Goal: Communication & Community: Answer question/provide support

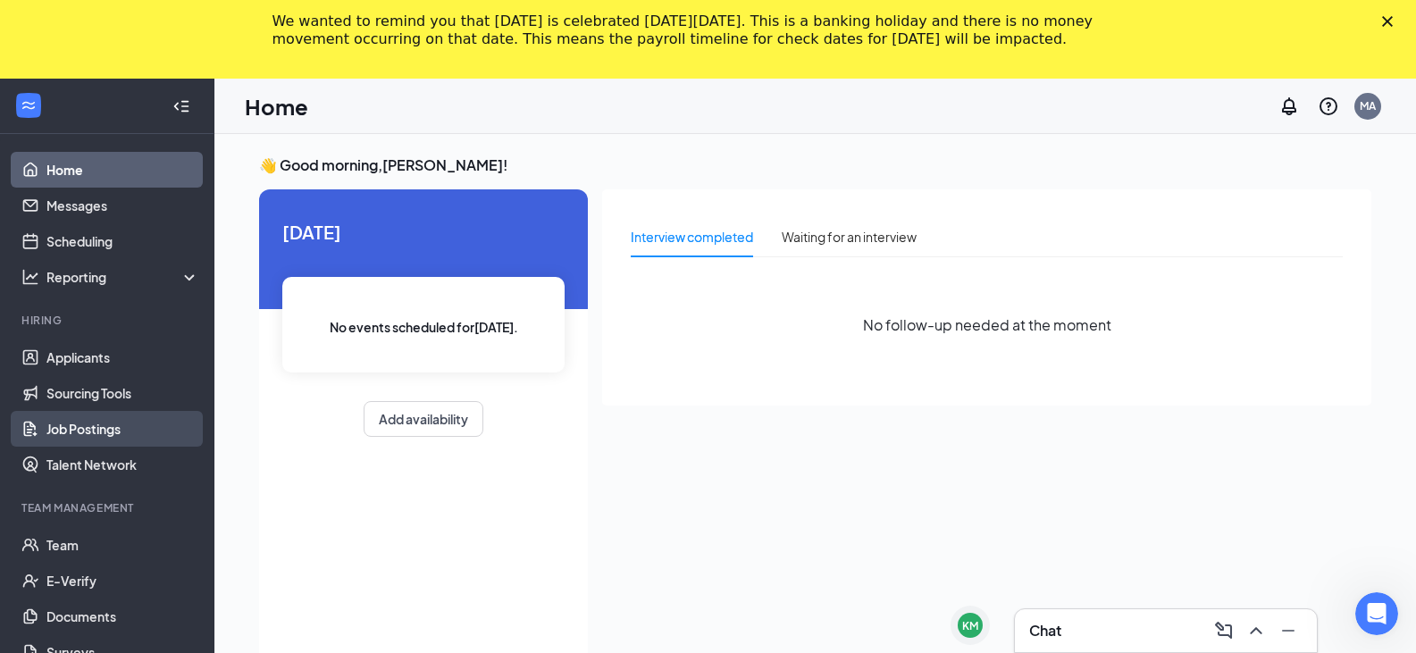
click at [88, 420] on link "Job Postings" at bounding box center [122, 429] width 153 height 36
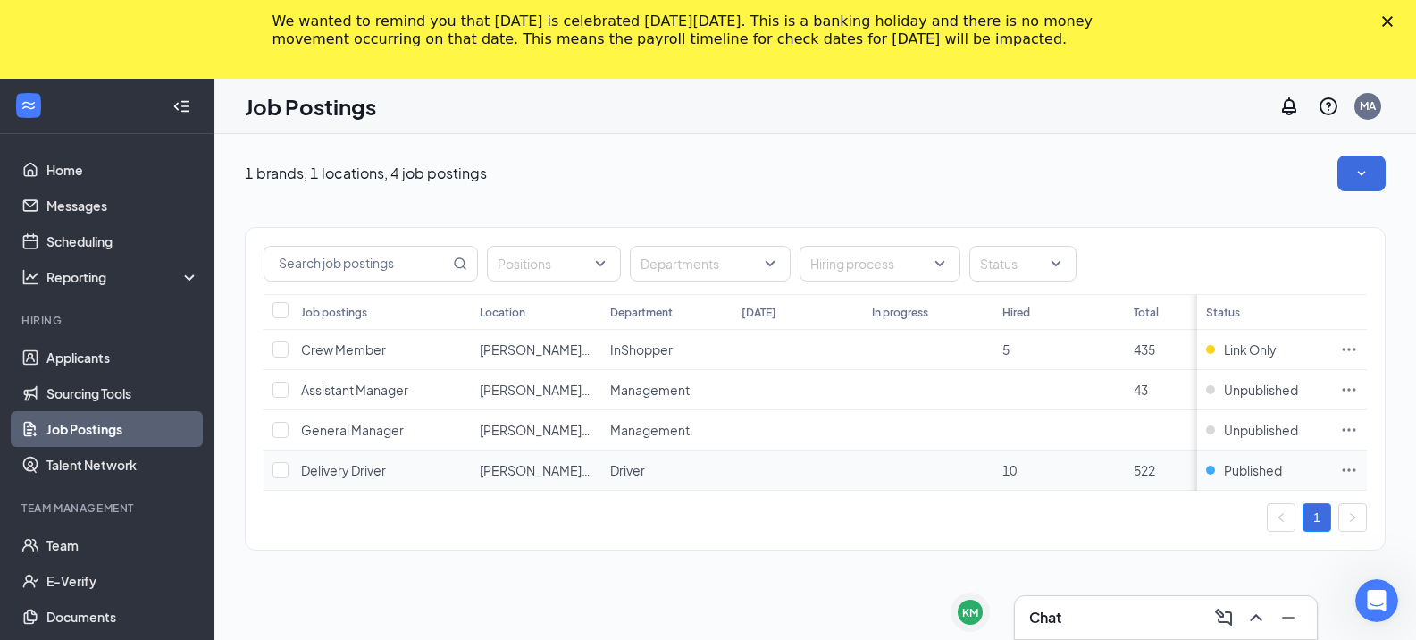
click at [1358, 472] on icon "Ellipses" at bounding box center [1349, 470] width 18 height 18
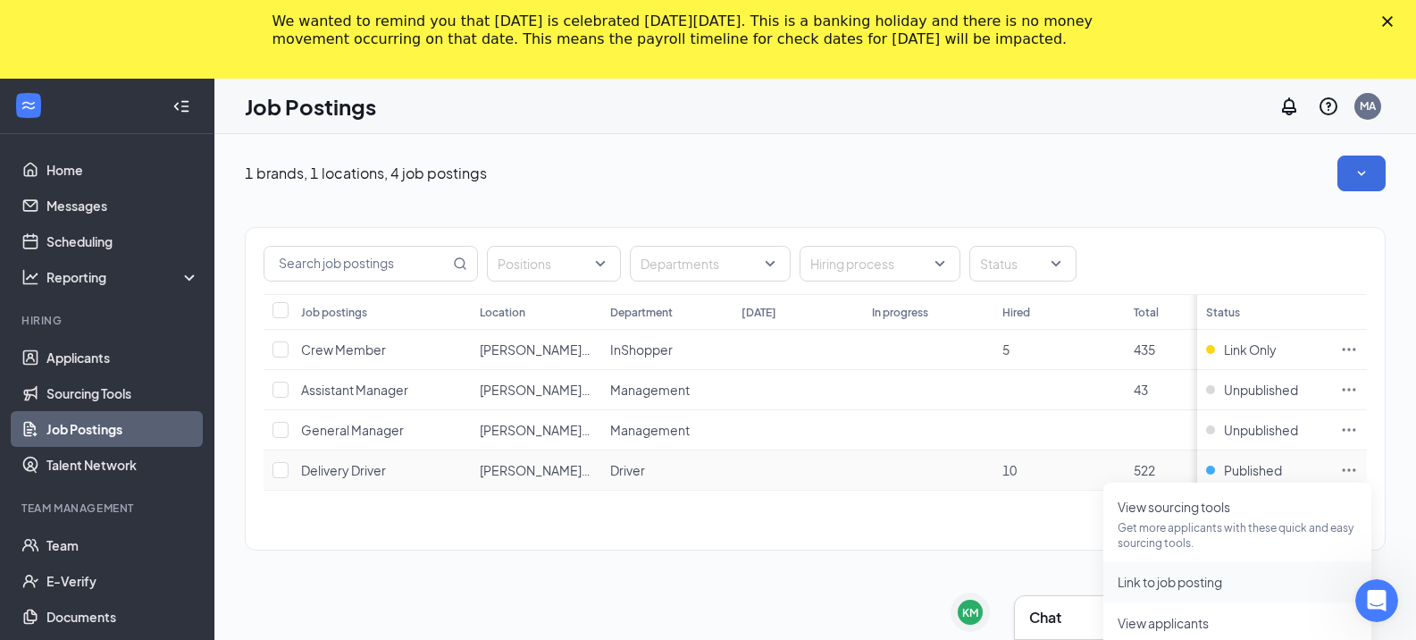
click at [1163, 583] on span "Link to job posting" at bounding box center [1170, 582] width 105 height 16
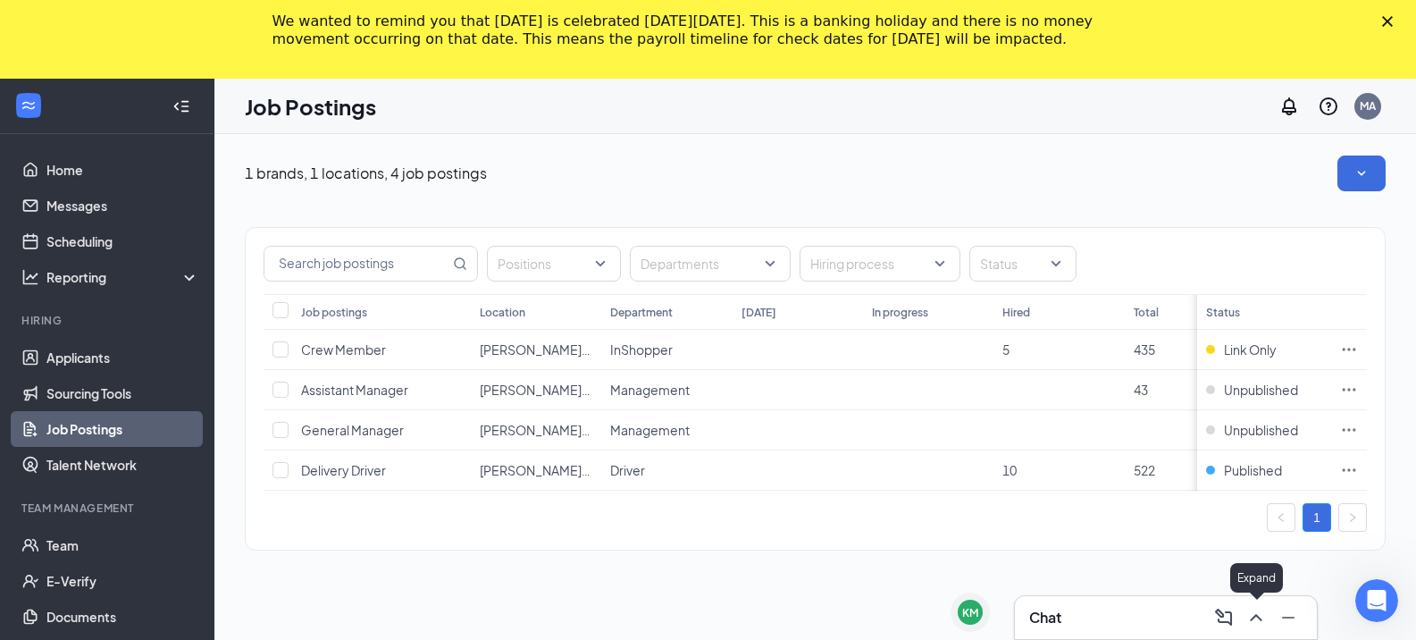
click at [1255, 622] on icon "ChevronUp" at bounding box center [1256, 617] width 21 height 21
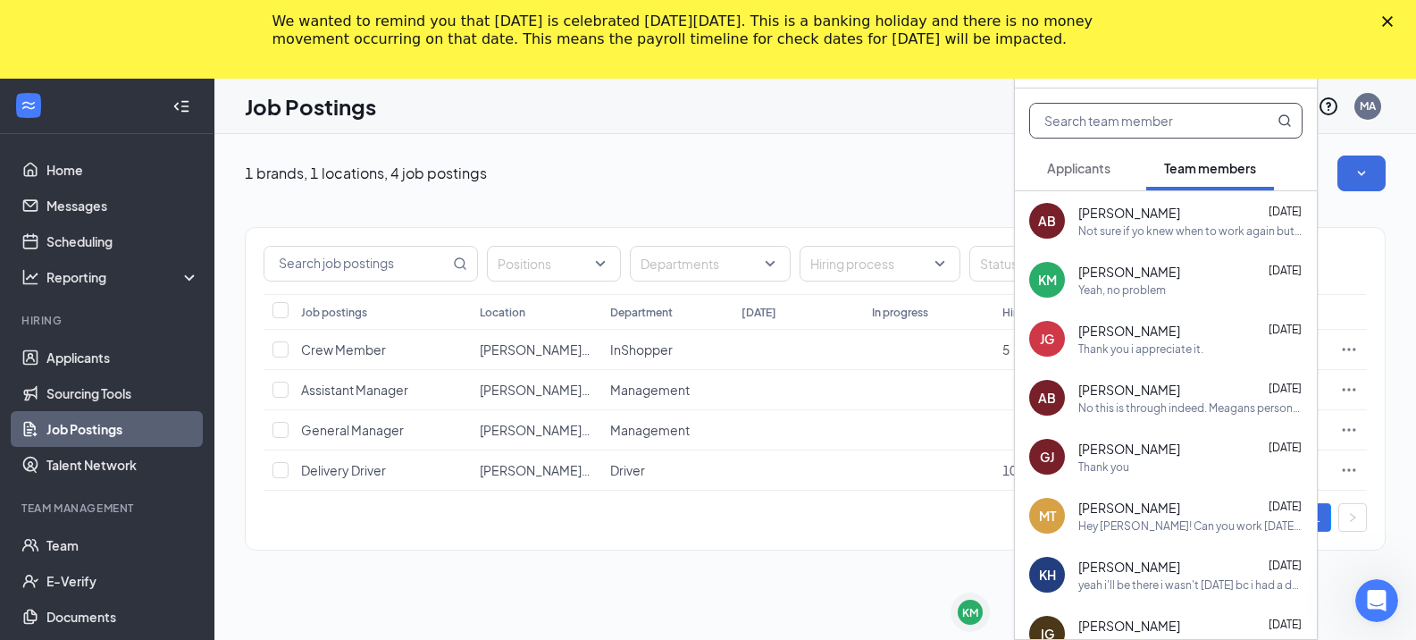
click at [1146, 115] on input "text" at bounding box center [1136, 121] width 212 height 34
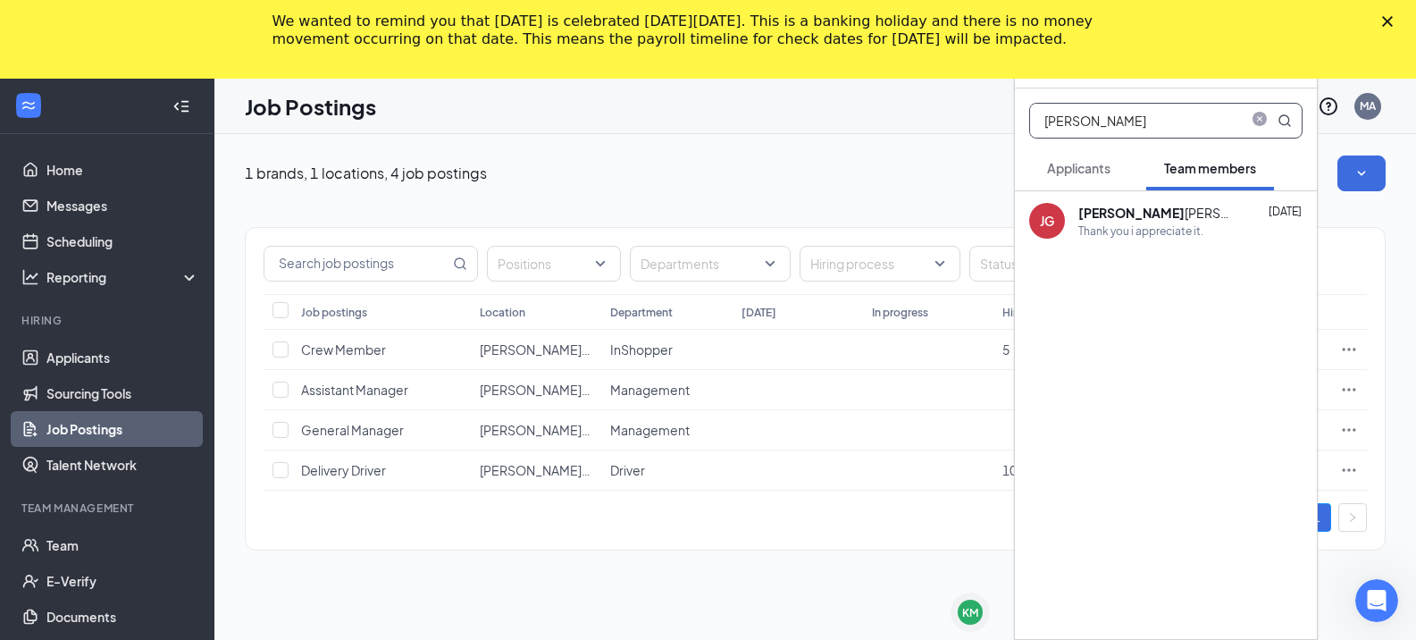
type input "[PERSON_NAME]"
click at [1131, 223] on div "Thank you i appreciate it." at bounding box center [1141, 230] width 125 height 15
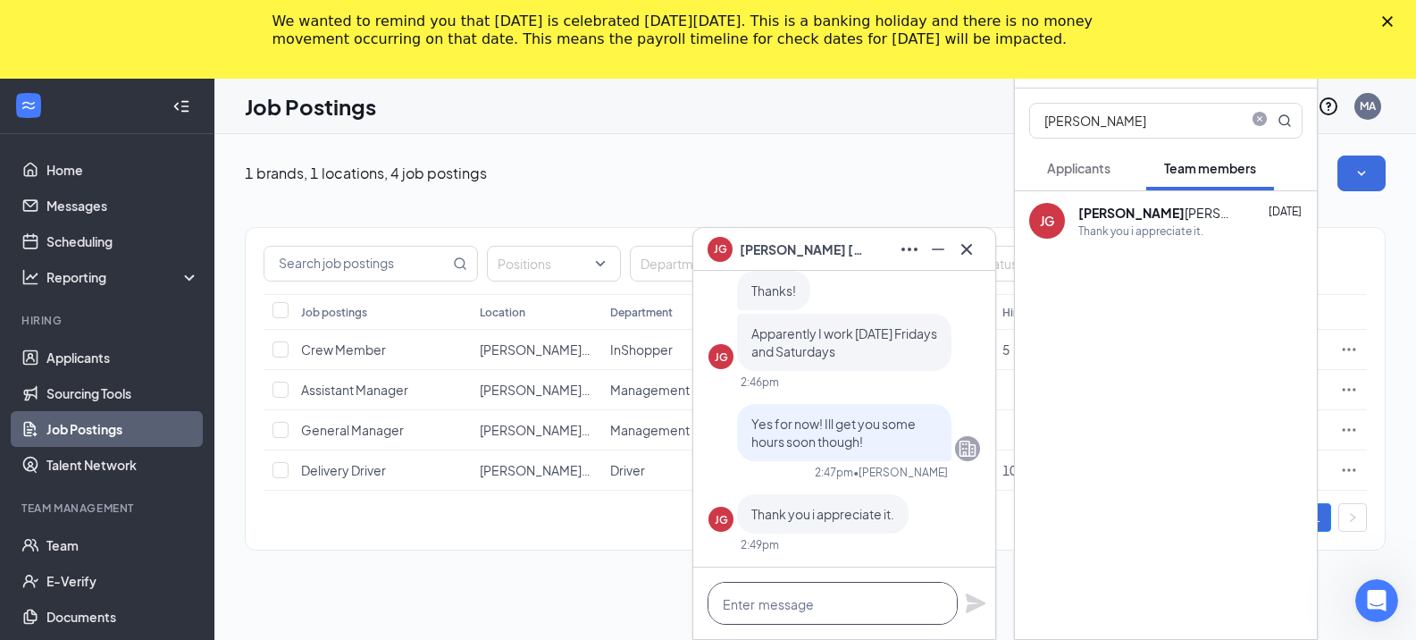
click at [795, 600] on textarea at bounding box center [833, 603] width 250 height 43
paste textarea "[URL][DOMAIN_NAME][PERSON_NAME][DOMAIN_NAME]"
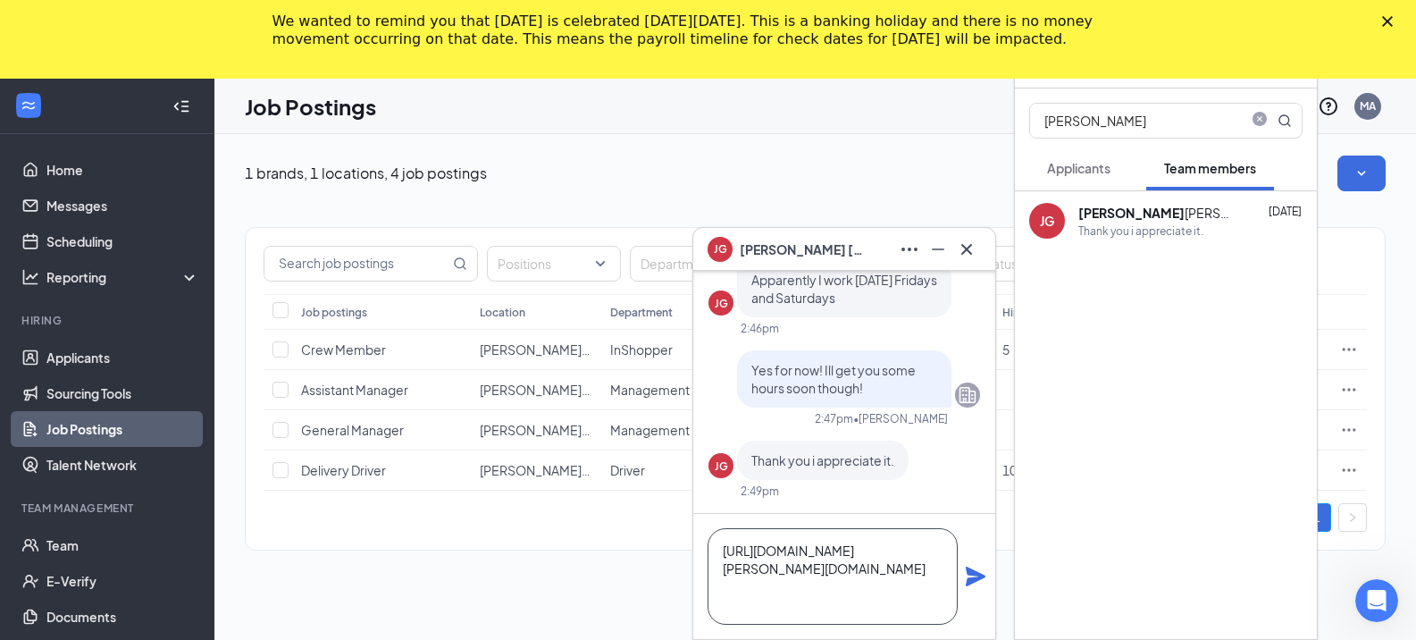
type textarea "[URL][DOMAIN_NAME][PERSON_NAME][DOMAIN_NAME]"
click at [966, 574] on icon "Plane" at bounding box center [975, 576] width 21 height 21
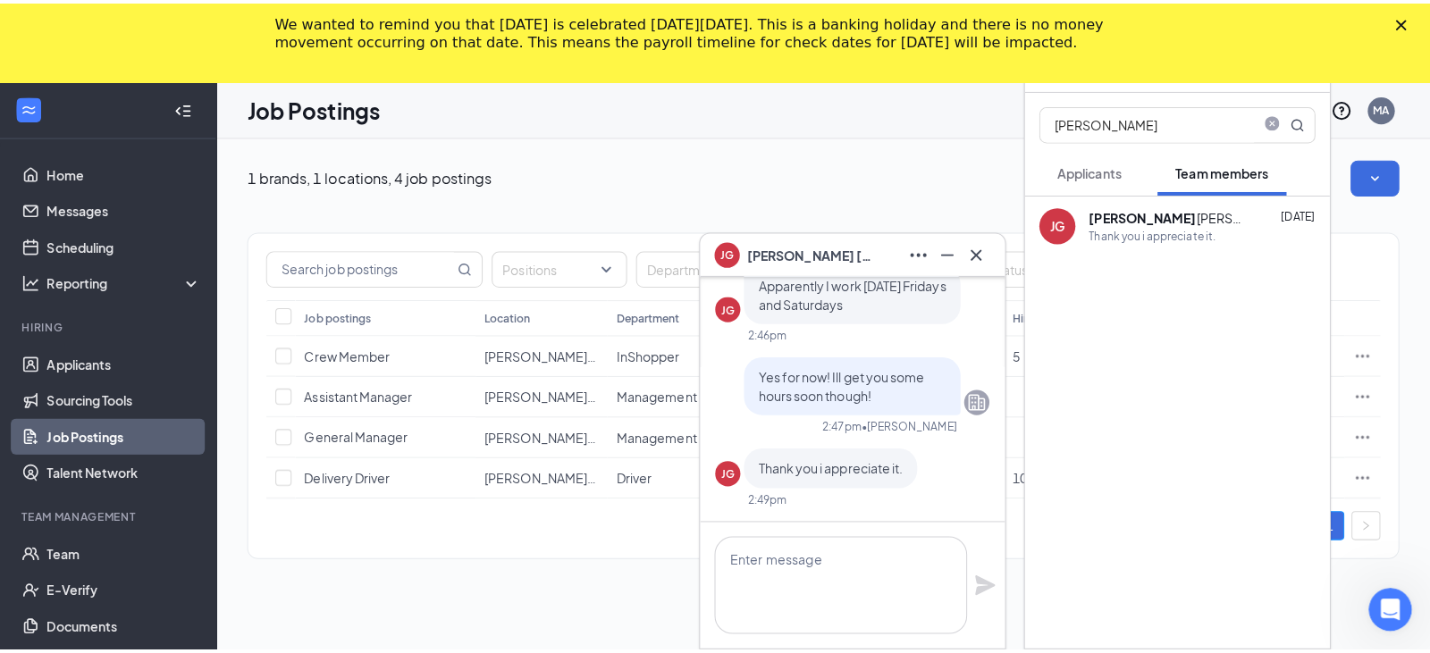
scroll to position [0, 0]
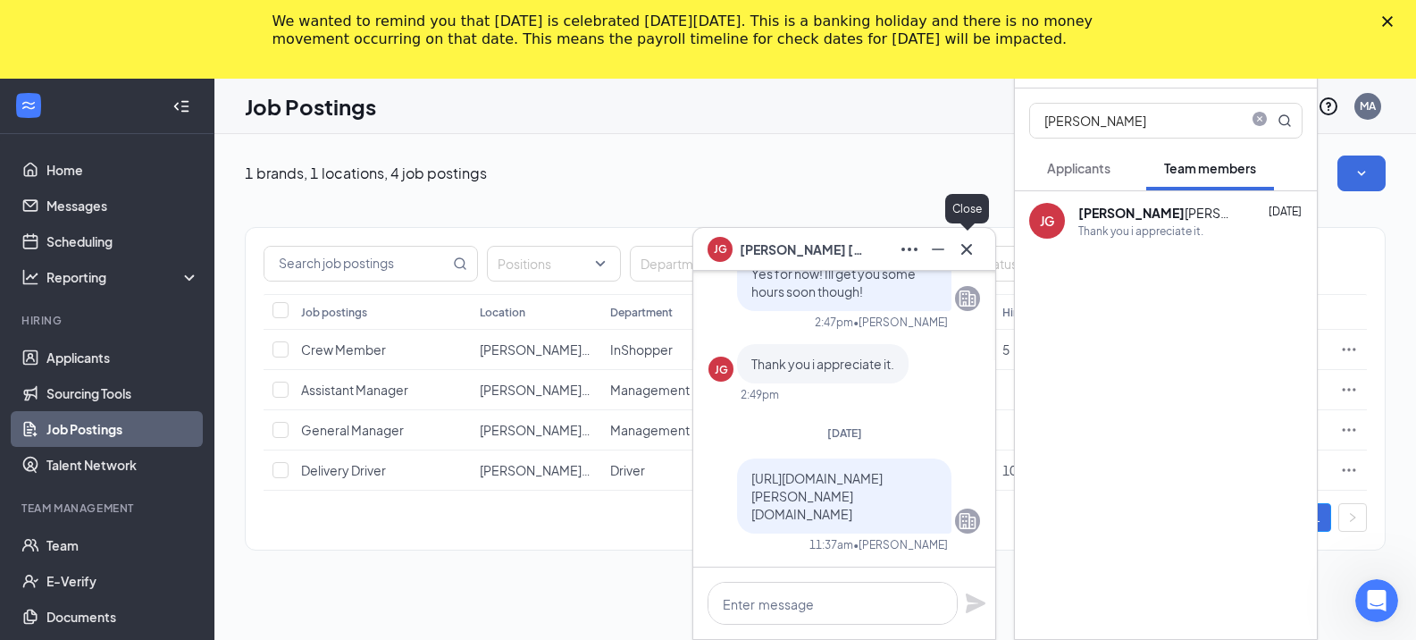
click at [967, 247] on icon "Cross" at bounding box center [966, 249] width 21 height 21
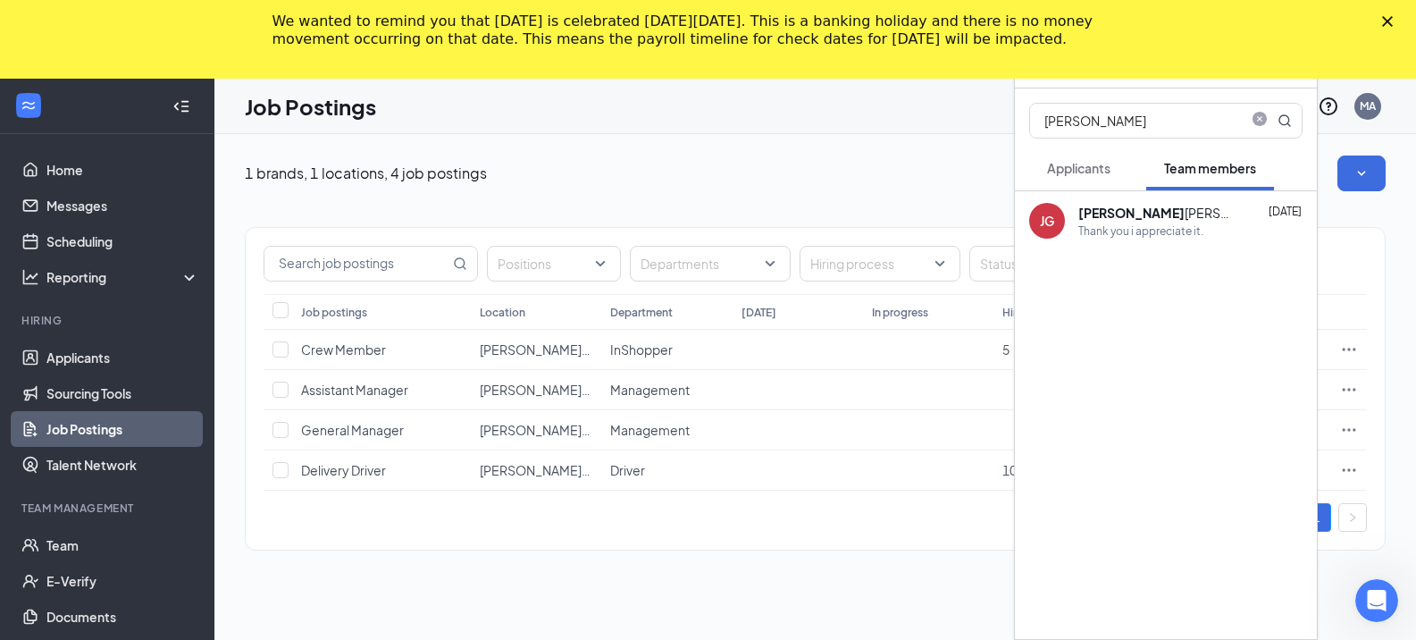
click at [1393, 21] on polygon "Close" at bounding box center [1387, 21] width 11 height 11
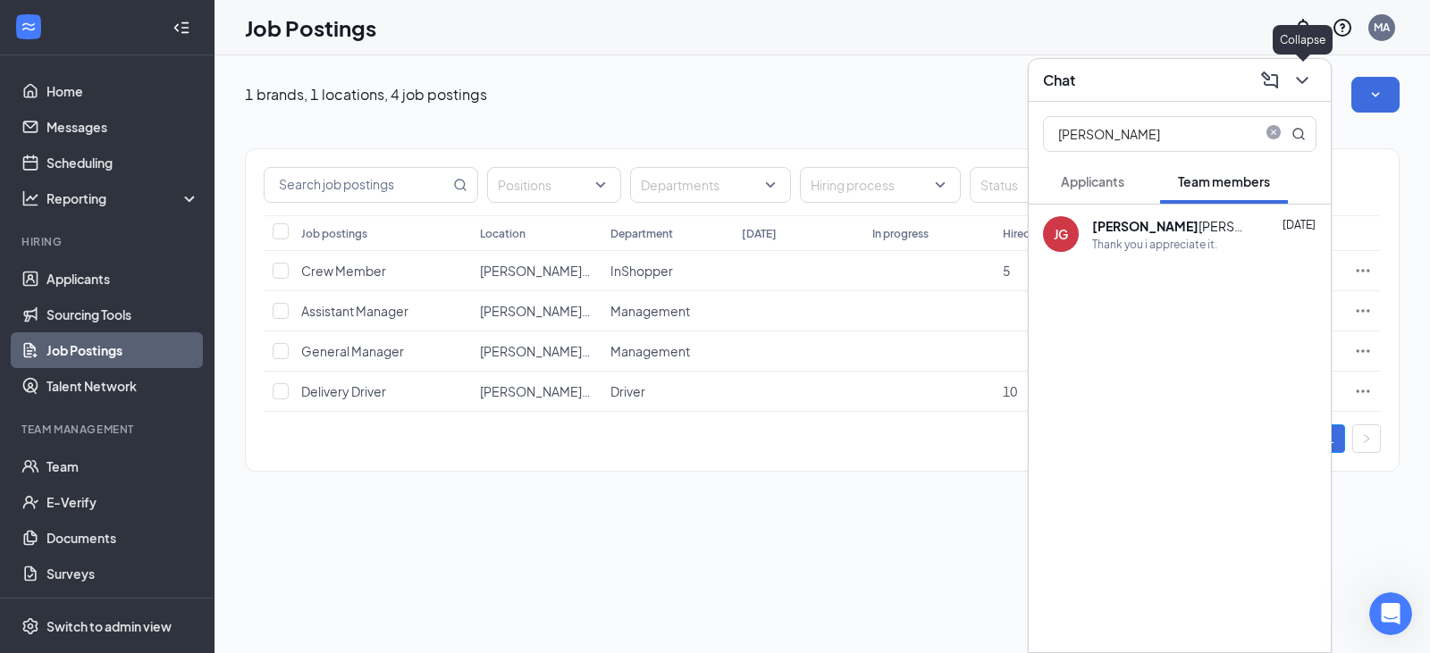
click at [1301, 89] on icon "ChevronDown" at bounding box center [1301, 80] width 21 height 21
